Goal: Information Seeking & Learning: Learn about a topic

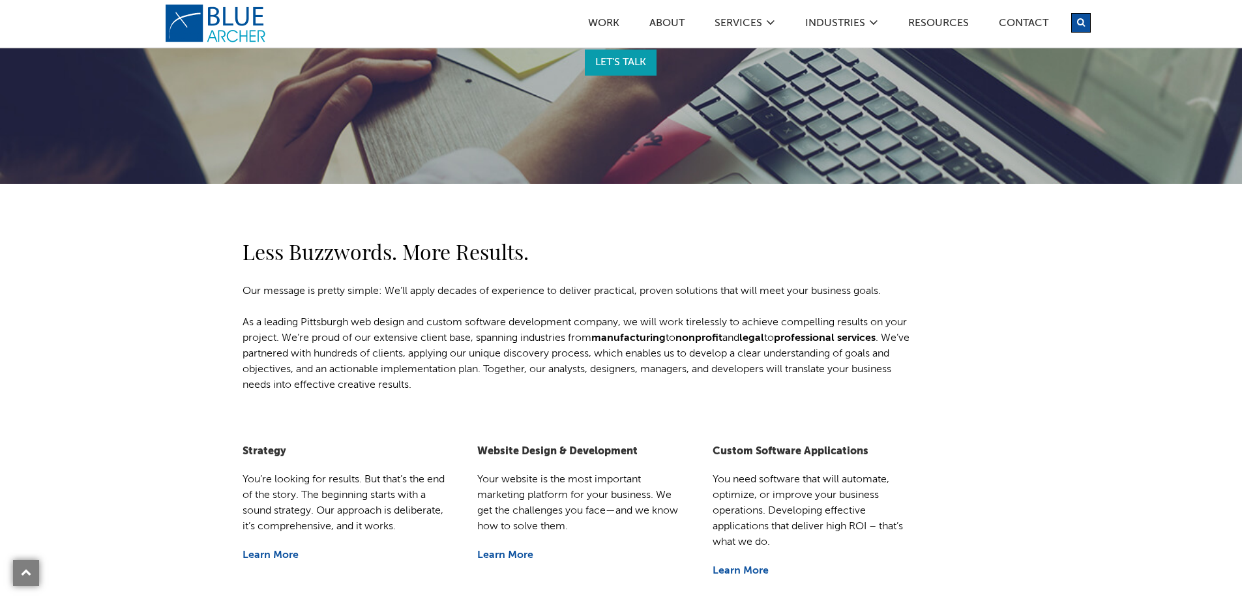
scroll to position [261, 0]
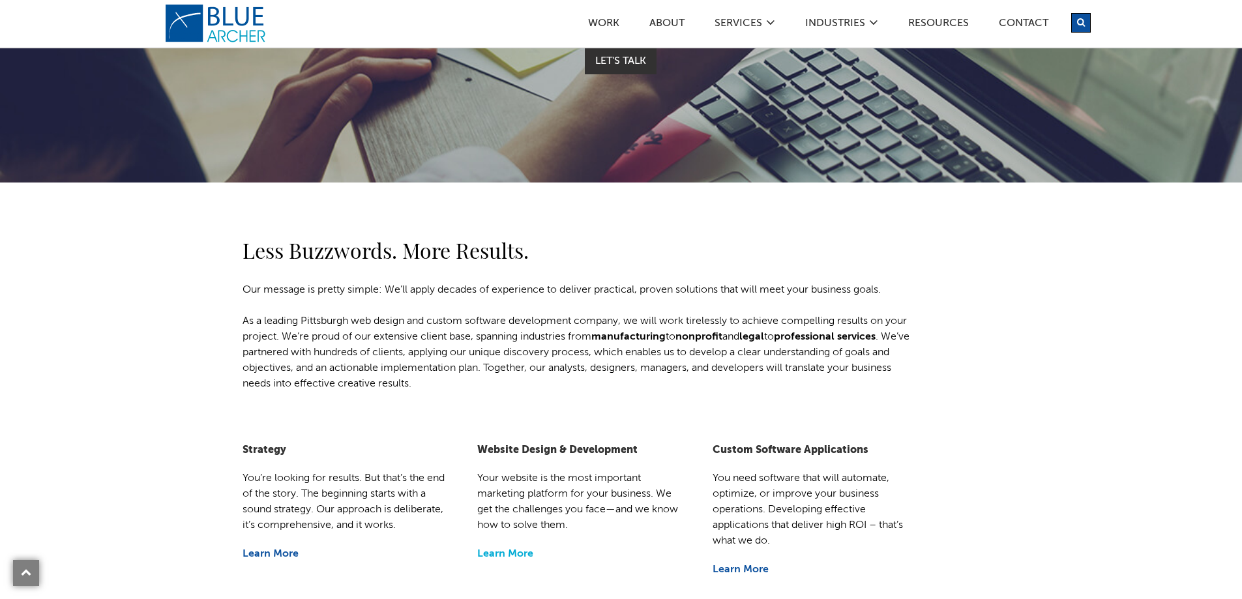
click at [521, 554] on link "Learn More" at bounding box center [505, 554] width 56 height 10
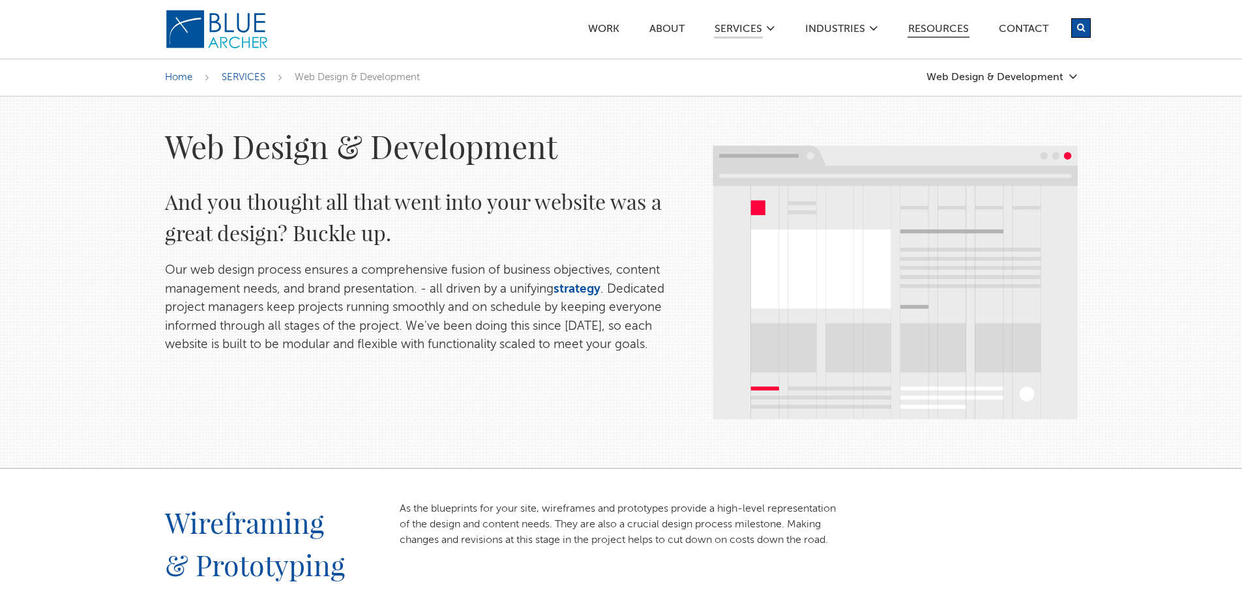
click at [941, 31] on link "Resources" at bounding box center [938, 31] width 62 height 14
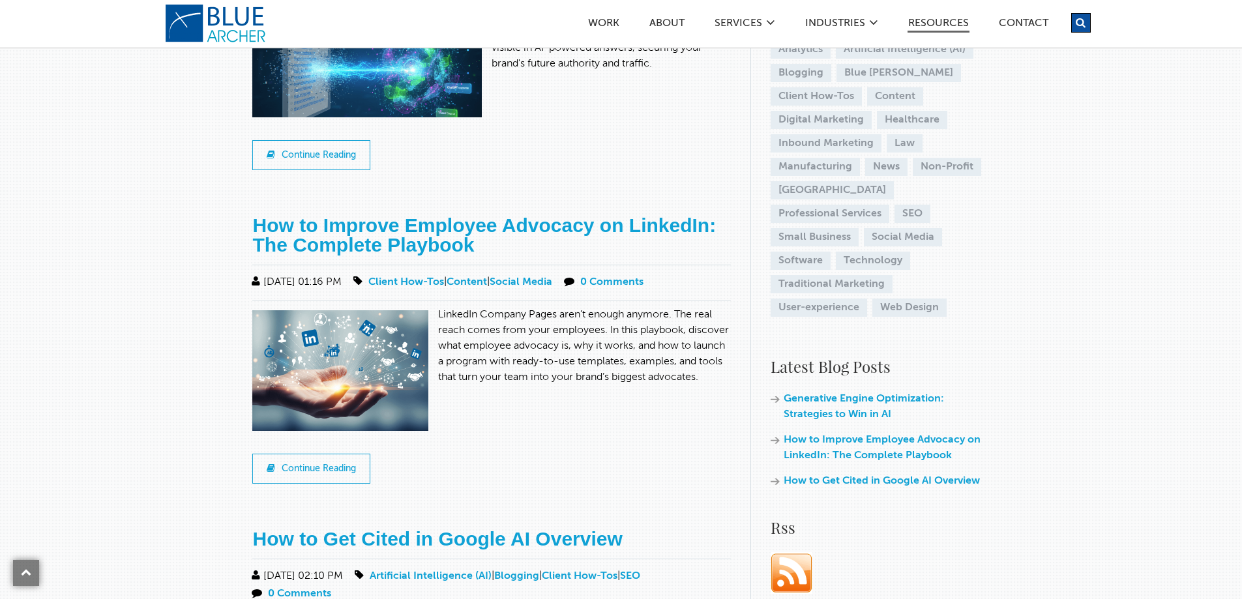
scroll to position [261, 0]
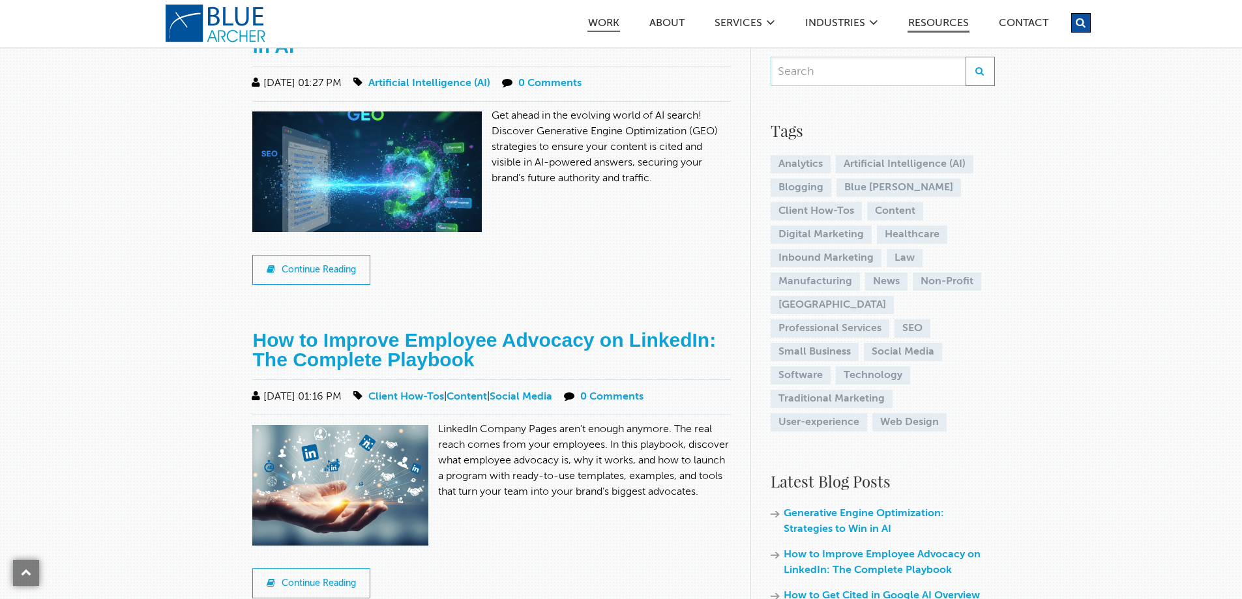
click at [602, 25] on link "Work" at bounding box center [603, 25] width 33 height 14
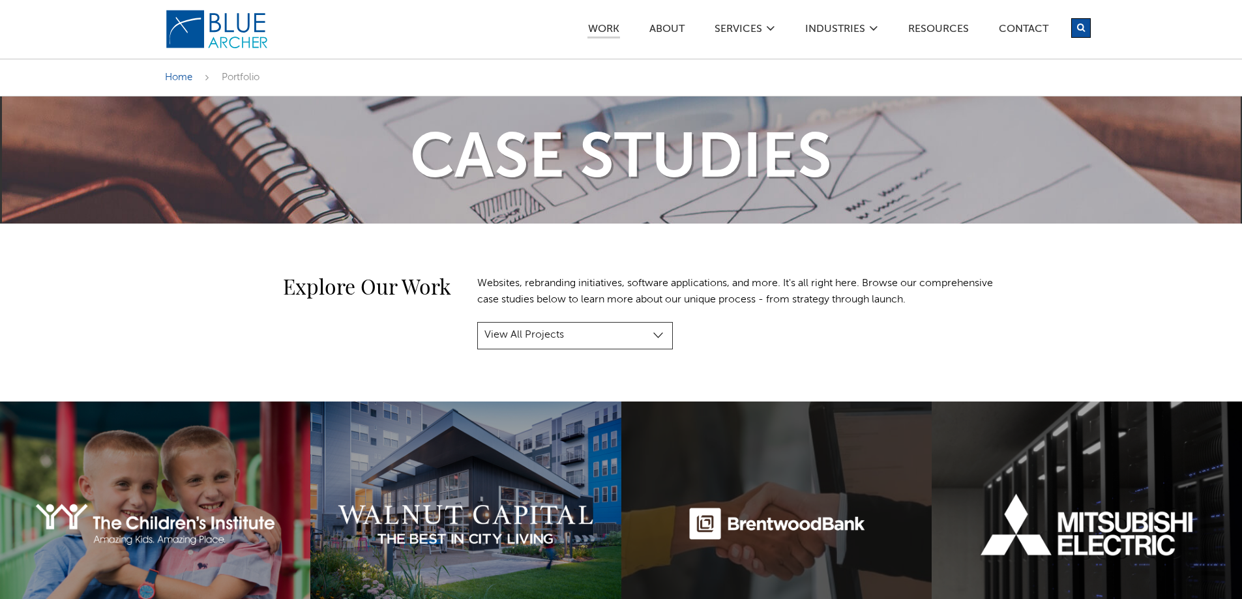
scroll to position [261, 0]
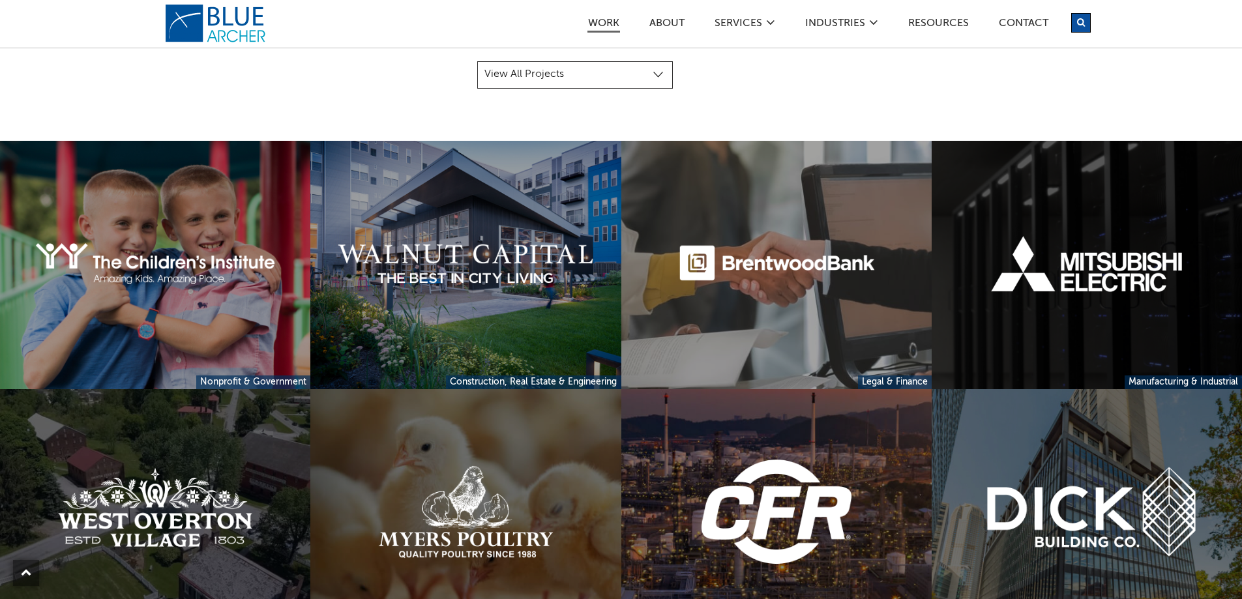
click at [1041, 259] on link at bounding box center [1086, 265] width 310 height 248
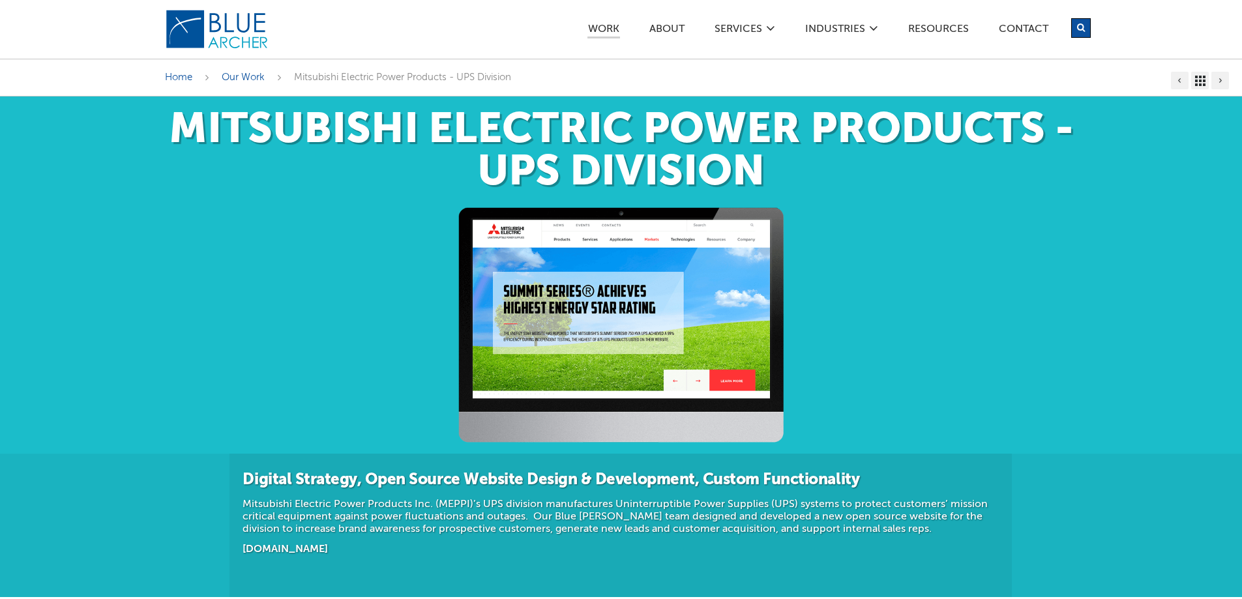
click at [730, 378] on img at bounding box center [621, 325] width 326 height 236
click at [667, 352] on img at bounding box center [621, 325] width 326 height 236
click at [504, 230] on img at bounding box center [621, 325] width 326 height 236
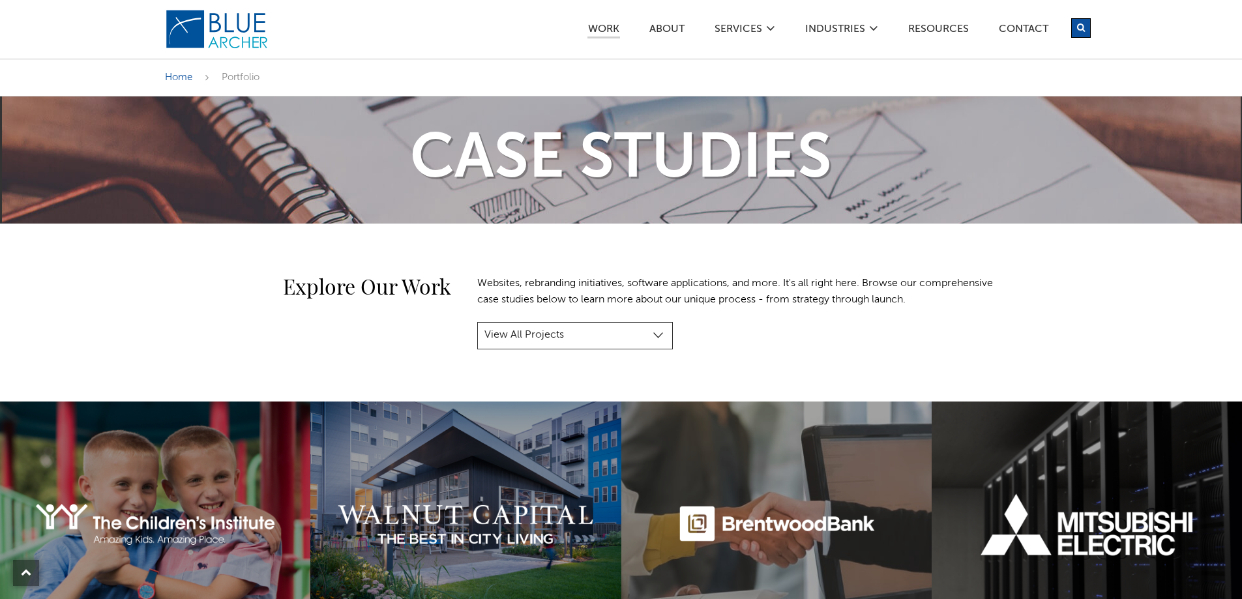
scroll to position [261, 0]
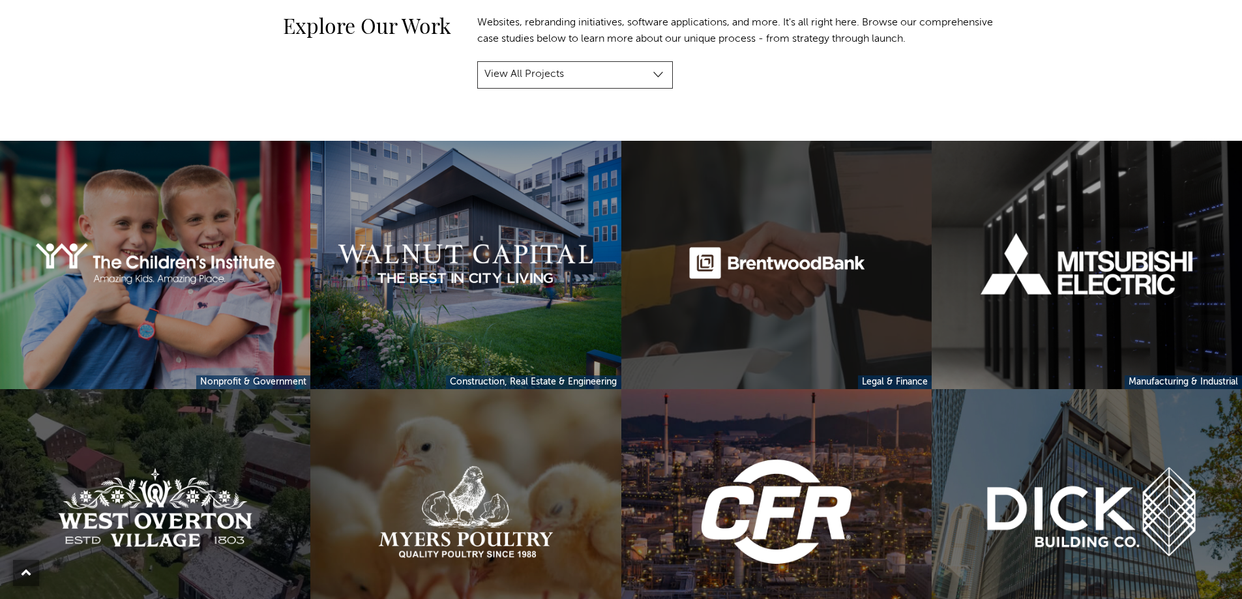
click at [718, 239] on link at bounding box center [776, 265] width 310 height 248
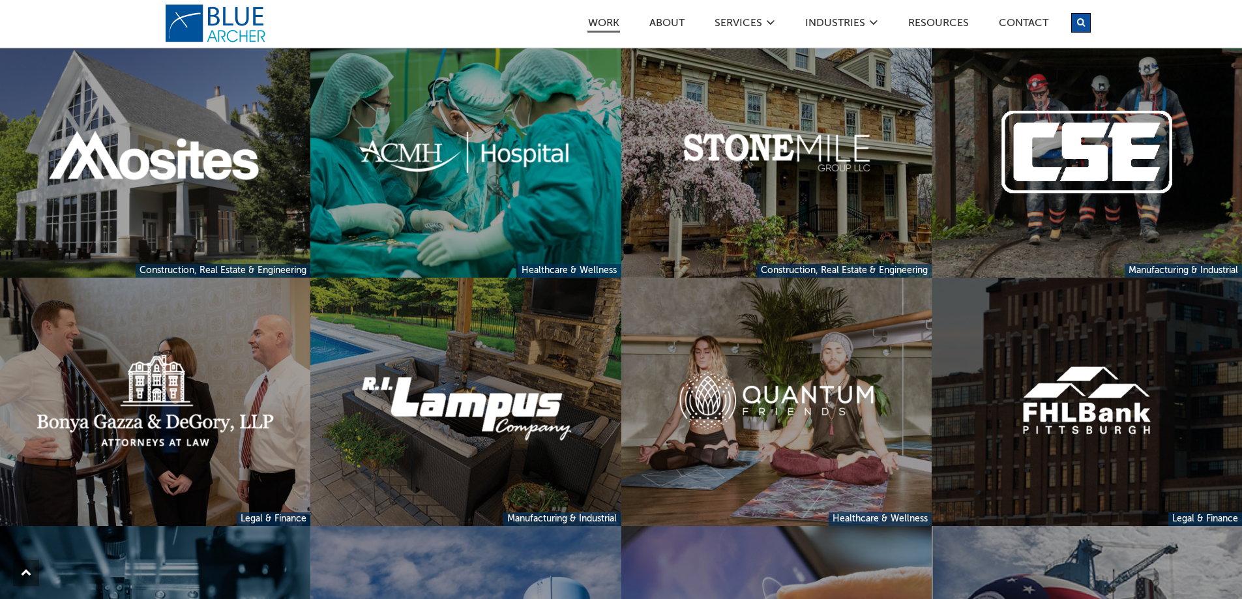
scroll to position [2868, 0]
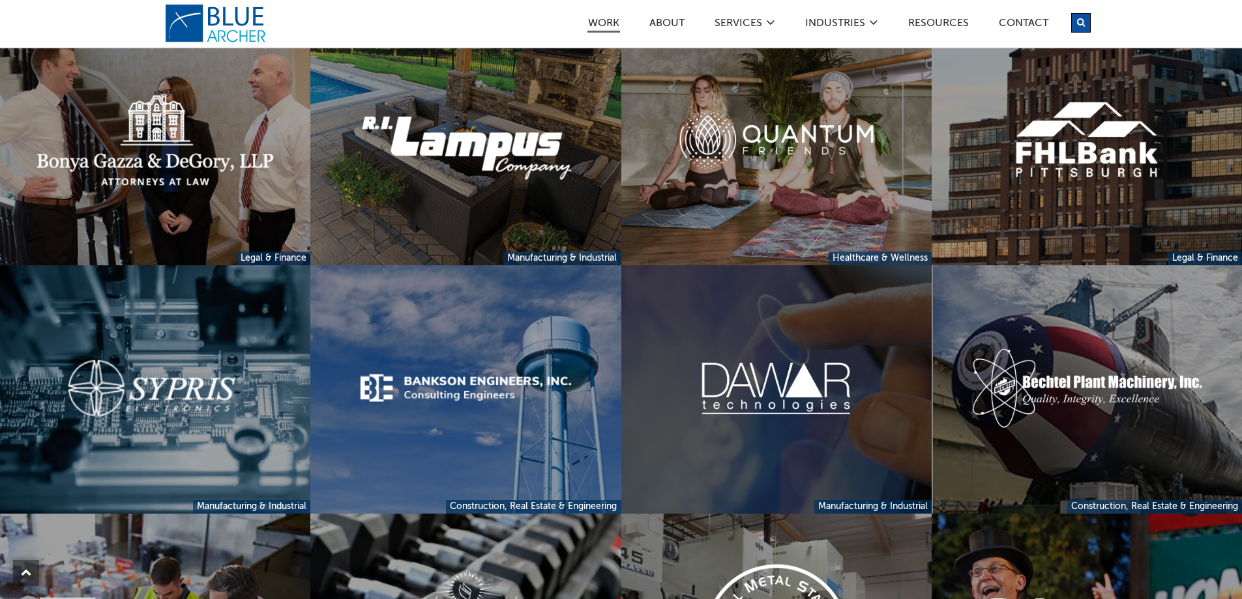
click at [748, 389] on link at bounding box center [776, 389] width 310 height 248
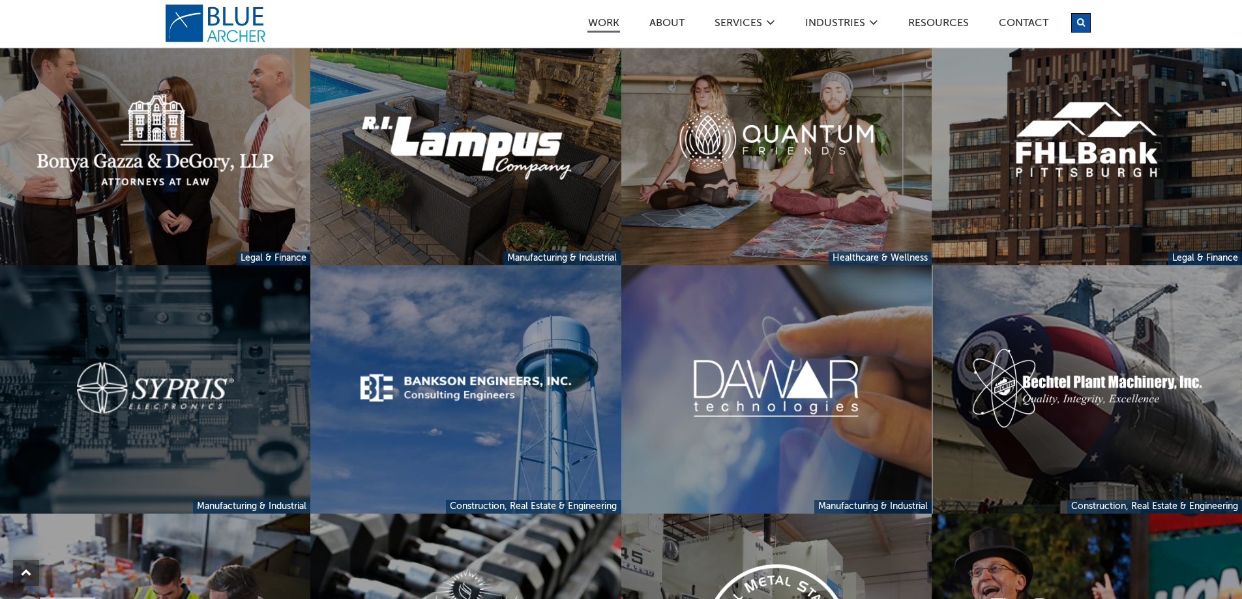
click at [165, 392] on link at bounding box center [155, 389] width 310 height 248
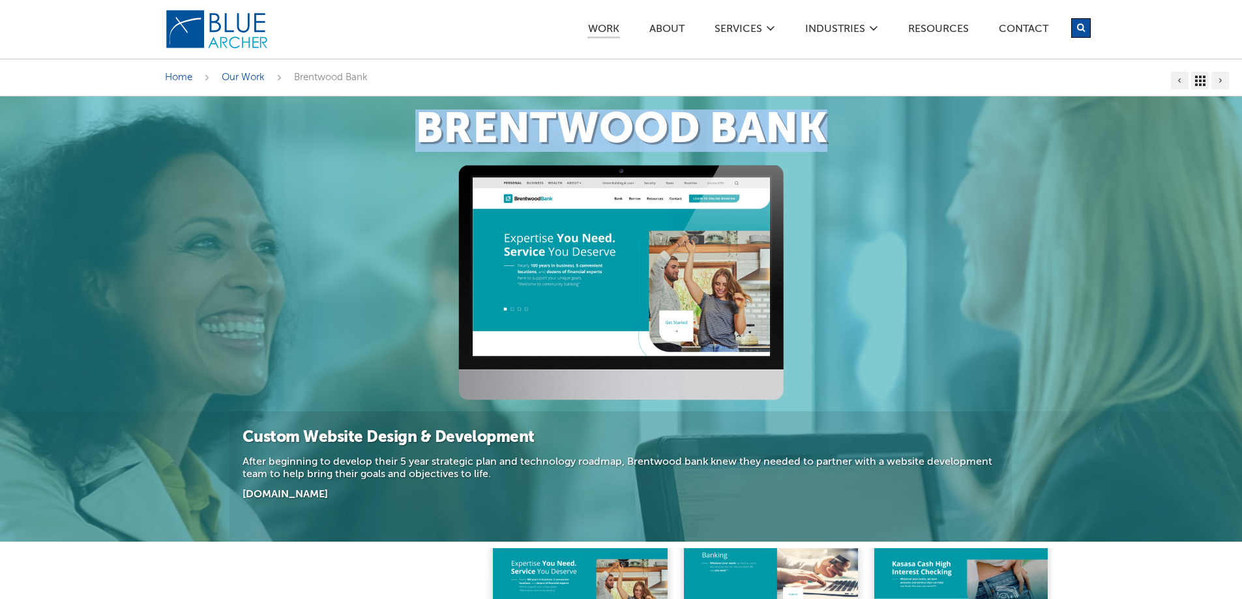
drag, startPoint x: 825, startPoint y: 128, endPoint x: 421, endPoint y: 149, distance: 404.6
click at [421, 149] on h1 "Brentwood Bank" at bounding box center [621, 130] width 912 height 42
copy h1 "Brentwood Bank"
click at [945, 160] on div "Brentwood Bank" at bounding box center [621, 130] width 939 height 68
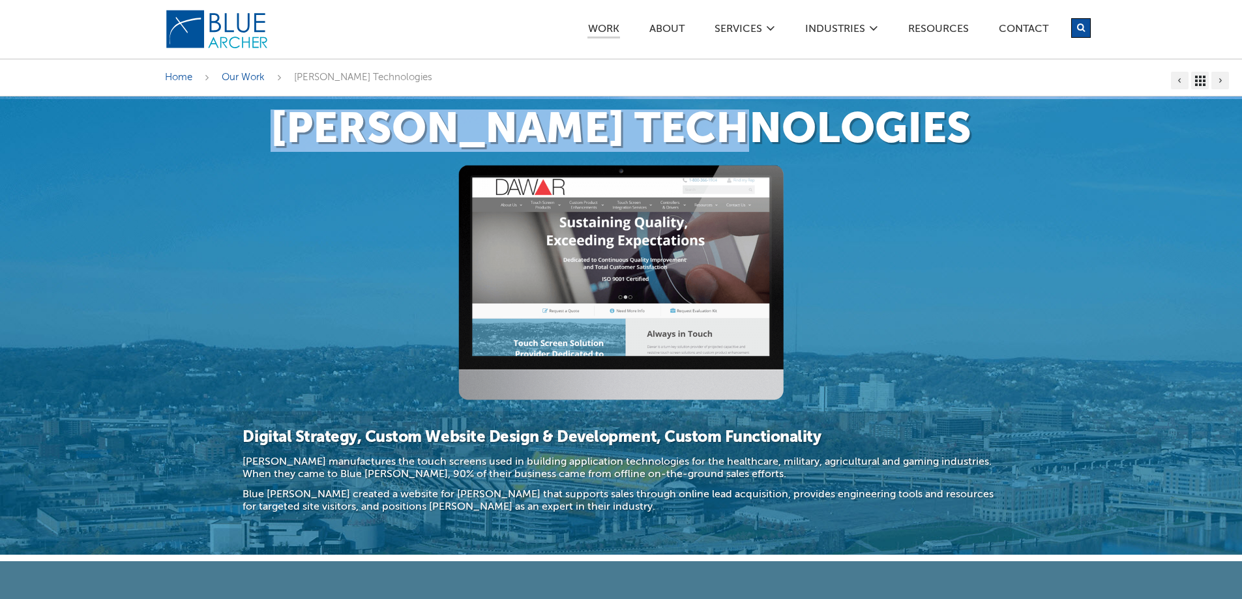
drag, startPoint x: 892, startPoint y: 120, endPoint x: 362, endPoint y: 136, distance: 530.8
click at [362, 136] on h1 "Dawar Technologies" at bounding box center [621, 130] width 912 height 42
copy h1 "Dawar Technologies"
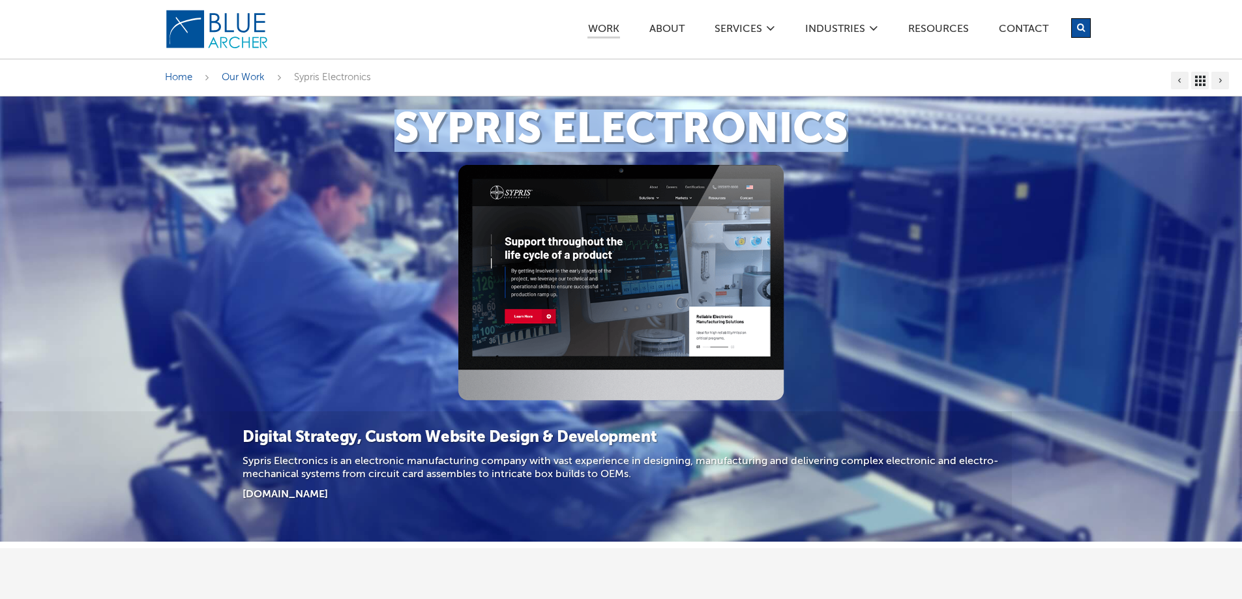
drag, startPoint x: 874, startPoint y: 117, endPoint x: 388, endPoint y: 108, distance: 485.6
click at [388, 108] on div "Sypris Electronics" at bounding box center [621, 130] width 939 height 68
copy h1 "Sypris Electronics"
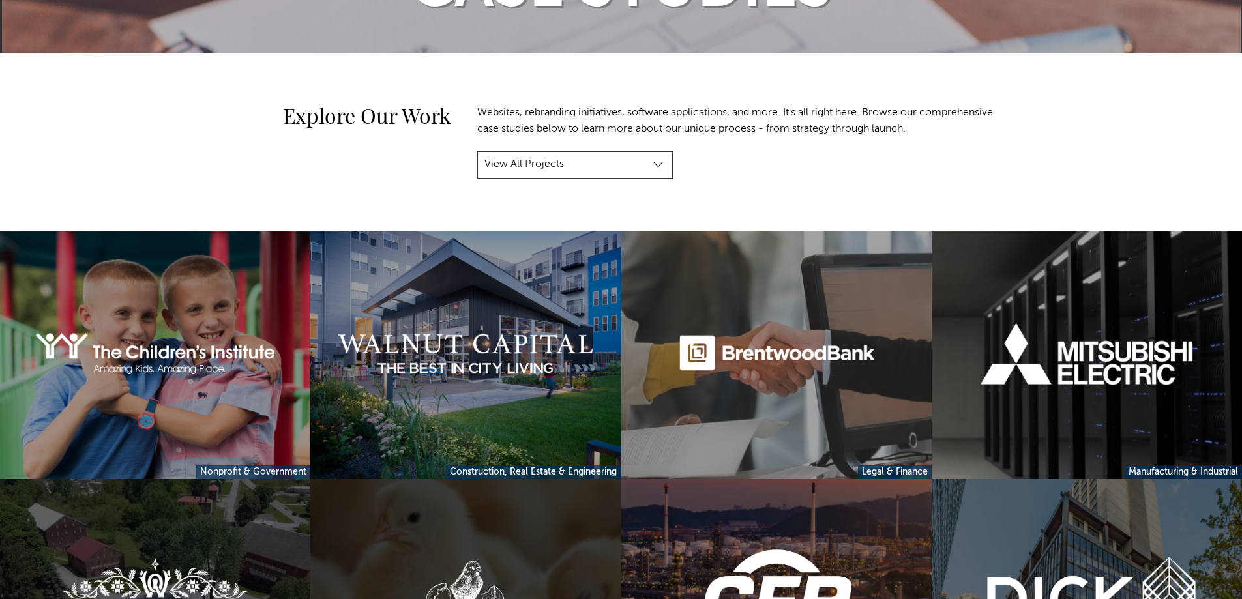
scroll to position [261, 0]
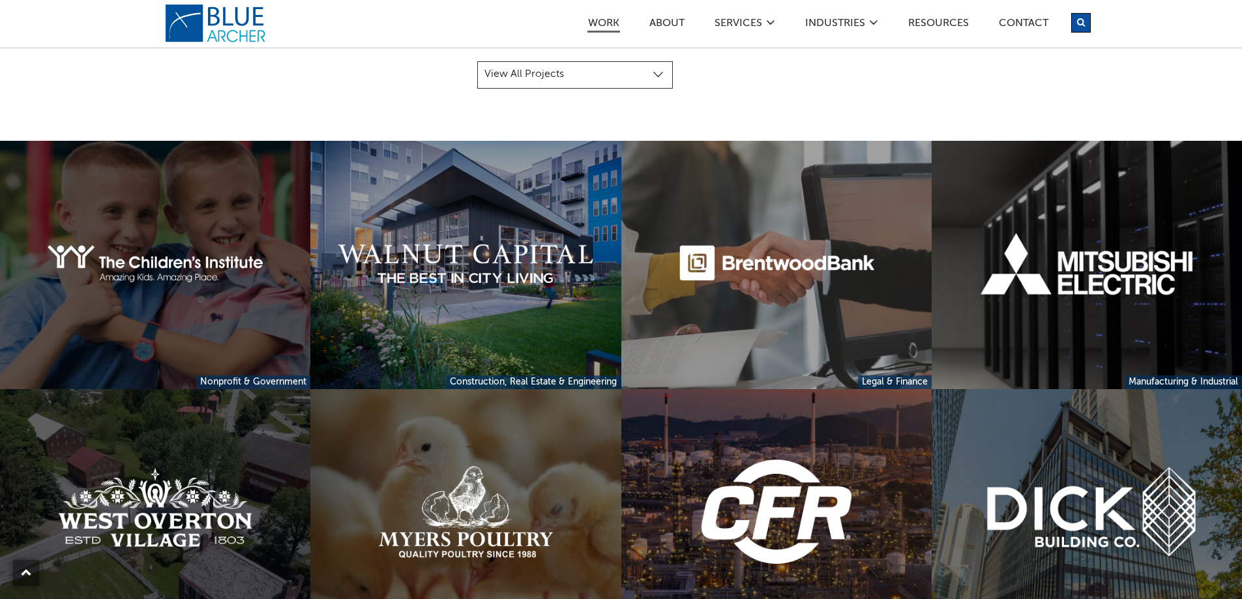
click at [154, 282] on link at bounding box center [155, 265] width 310 height 248
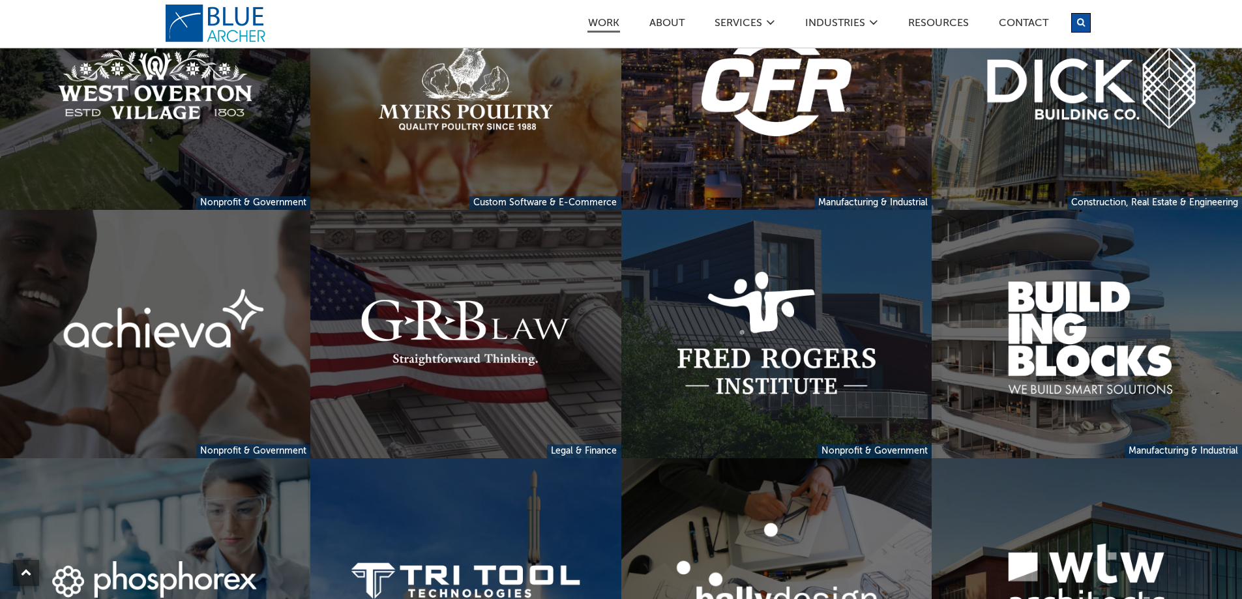
scroll to position [688, 0]
click at [471, 334] on link at bounding box center [465, 335] width 310 height 248
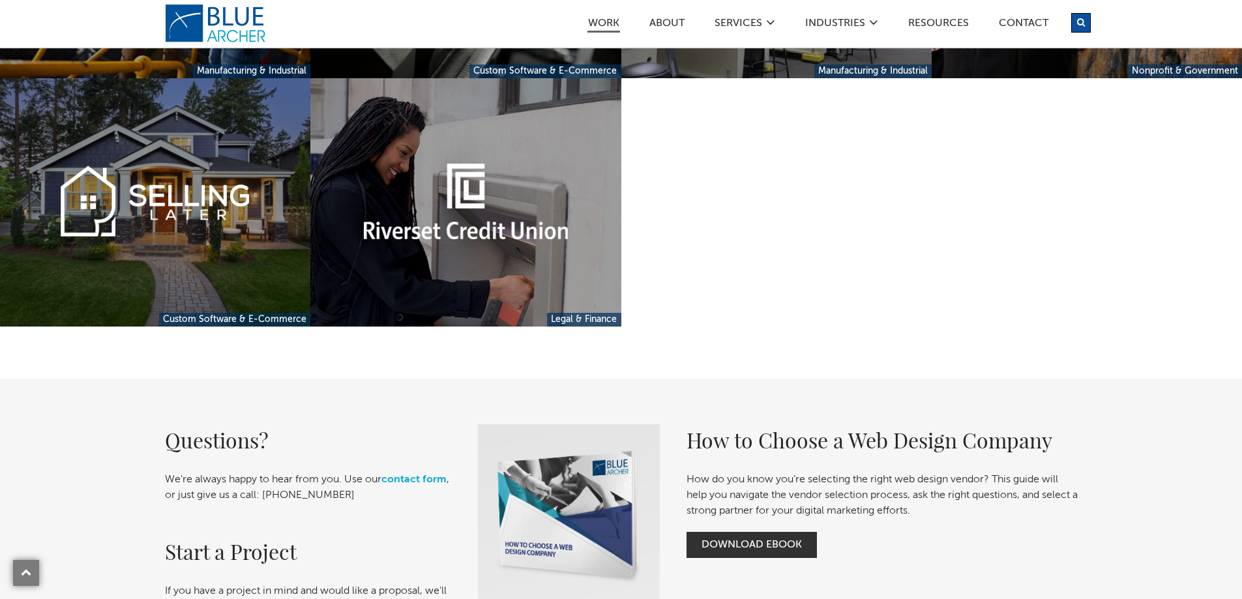
scroll to position [3555, 0]
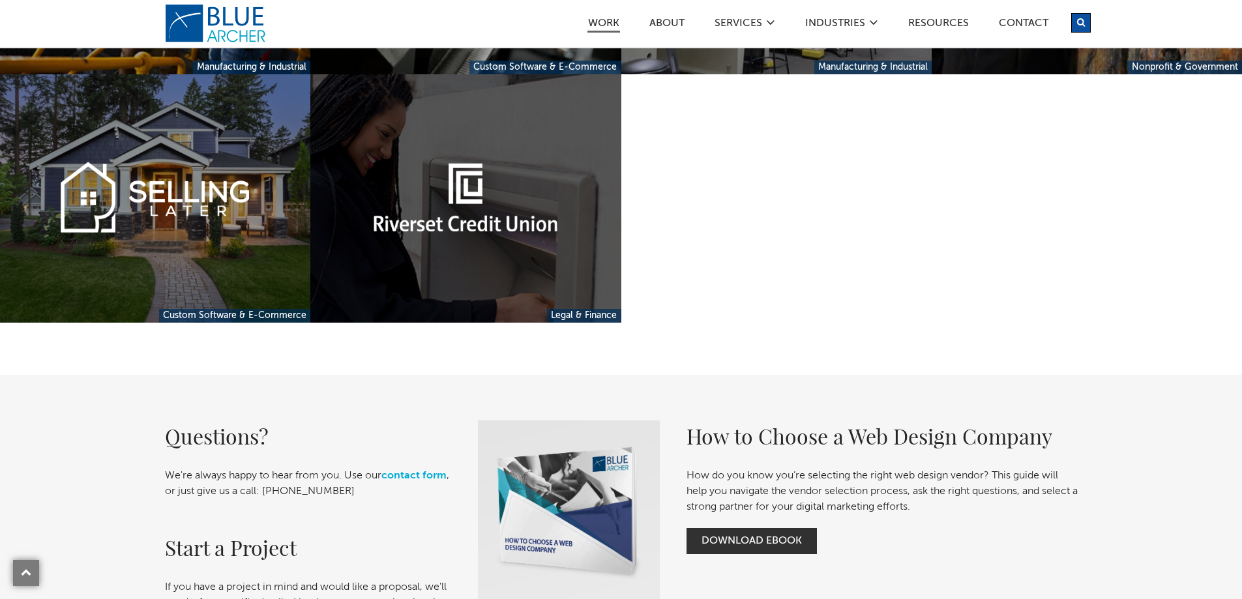
click at [541, 224] on link at bounding box center [465, 198] width 310 height 248
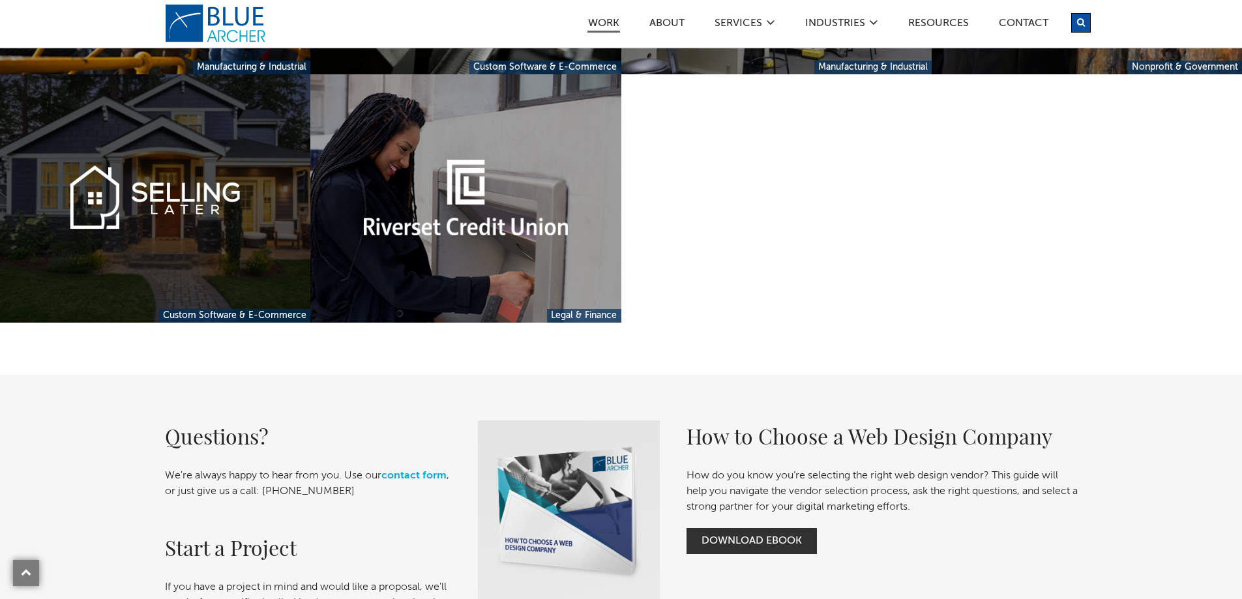
click at [182, 199] on link at bounding box center [155, 198] width 310 height 248
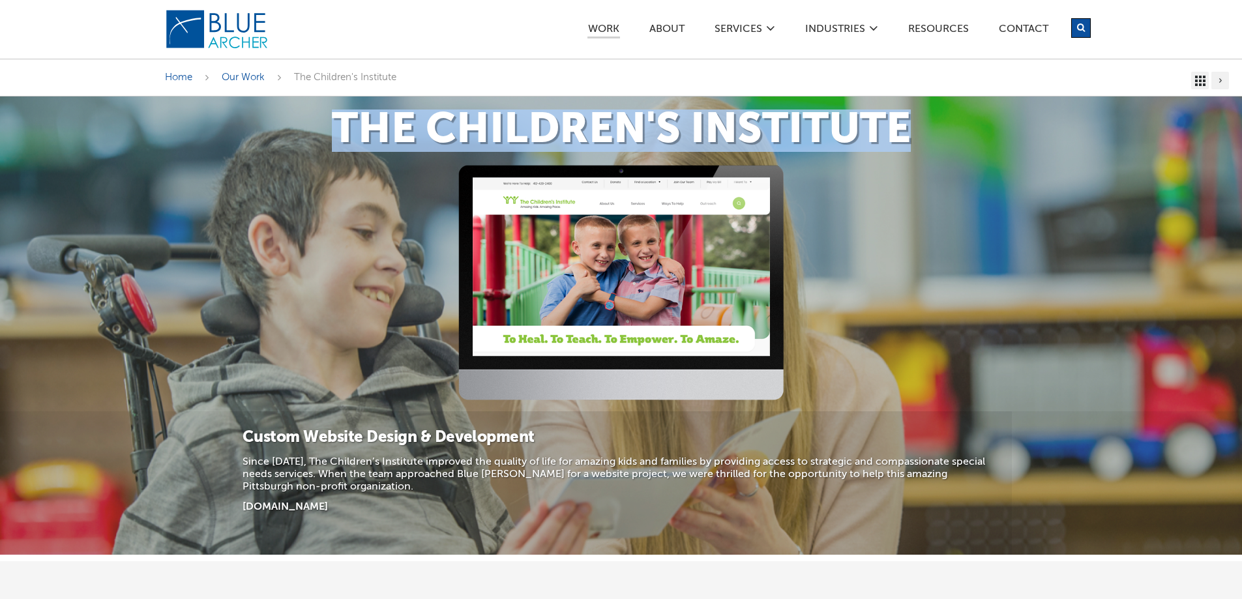
drag, startPoint x: 914, startPoint y: 126, endPoint x: 287, endPoint y: 143, distance: 627.2
click at [287, 143] on h1 "The Children's Institute" at bounding box center [621, 130] width 912 height 42
copy h1 "The Children's Institute"
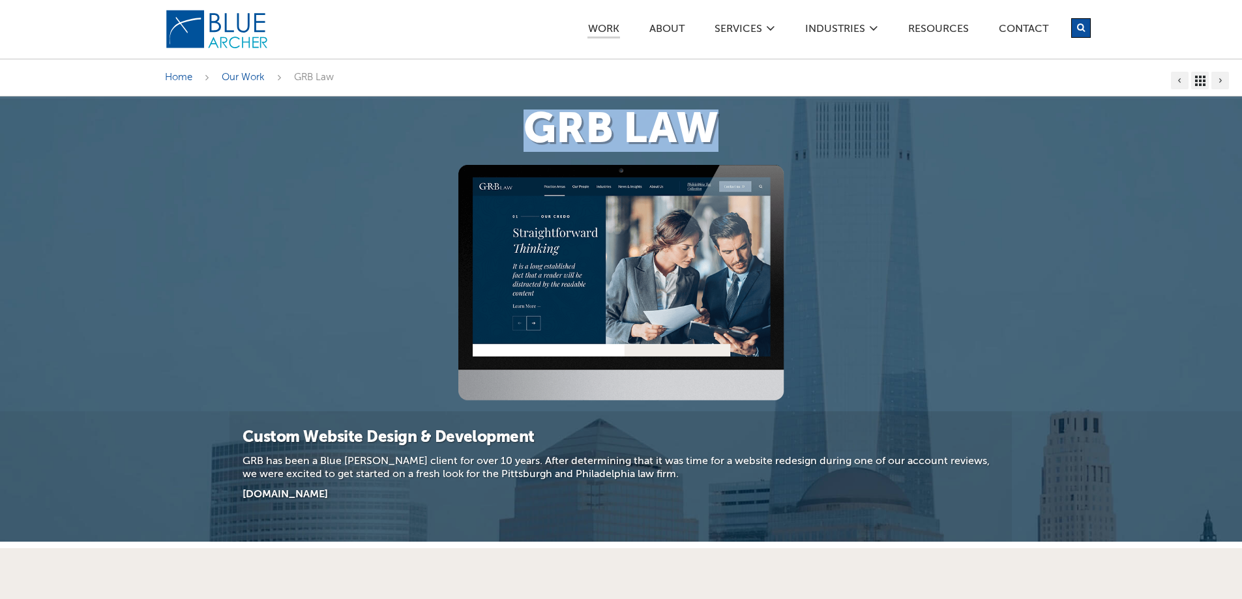
drag, startPoint x: 691, startPoint y: 125, endPoint x: 516, endPoint y: 121, distance: 175.4
click at [516, 121] on h1 "GRB Law" at bounding box center [621, 130] width 912 height 42
copy h1 "GRB Law"
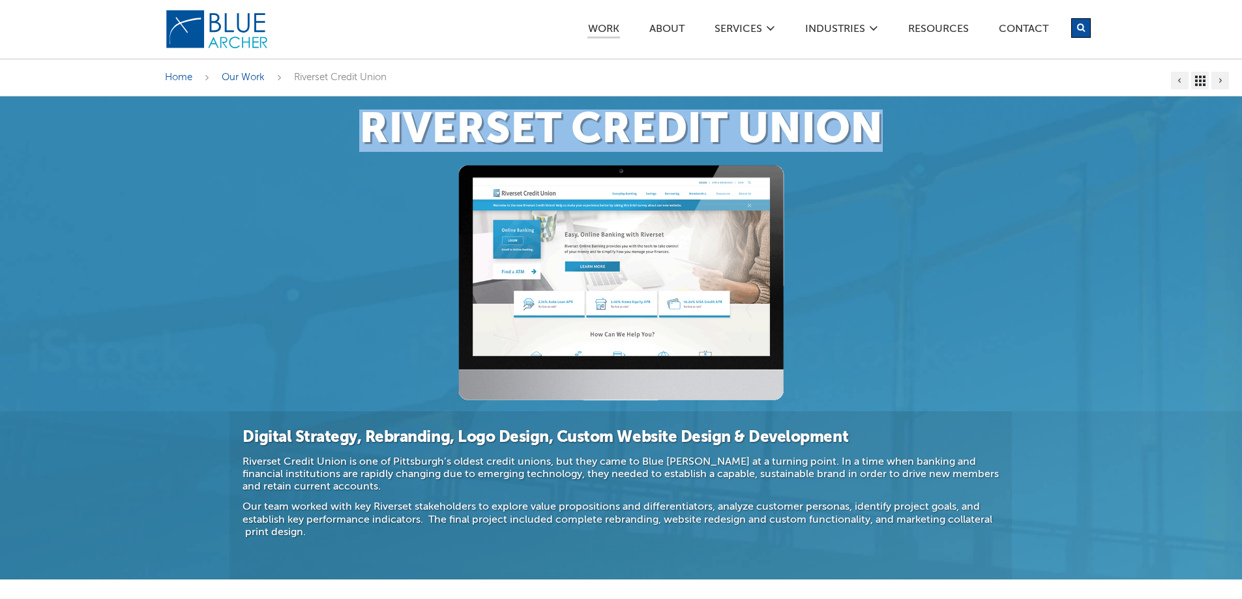
drag, startPoint x: 895, startPoint y: 130, endPoint x: 371, endPoint y: 128, distance: 524.7
click at [371, 128] on h1 "Riverset Credit Union" at bounding box center [621, 130] width 912 height 42
copy h1 "Riverset Credit Union"
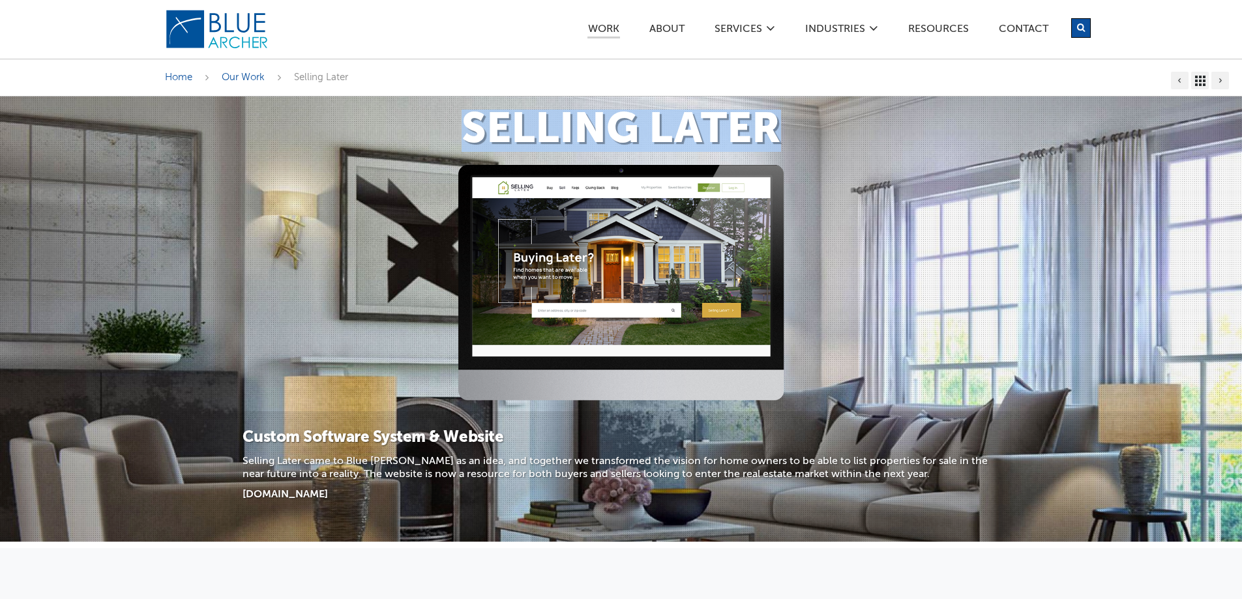
drag, startPoint x: 803, startPoint y: 130, endPoint x: 427, endPoint y: 131, distance: 376.1
click at [427, 131] on h1 "Selling Later" at bounding box center [621, 130] width 912 height 42
copy h1 "Selling Later"
